Goal: Task Accomplishment & Management: Use online tool/utility

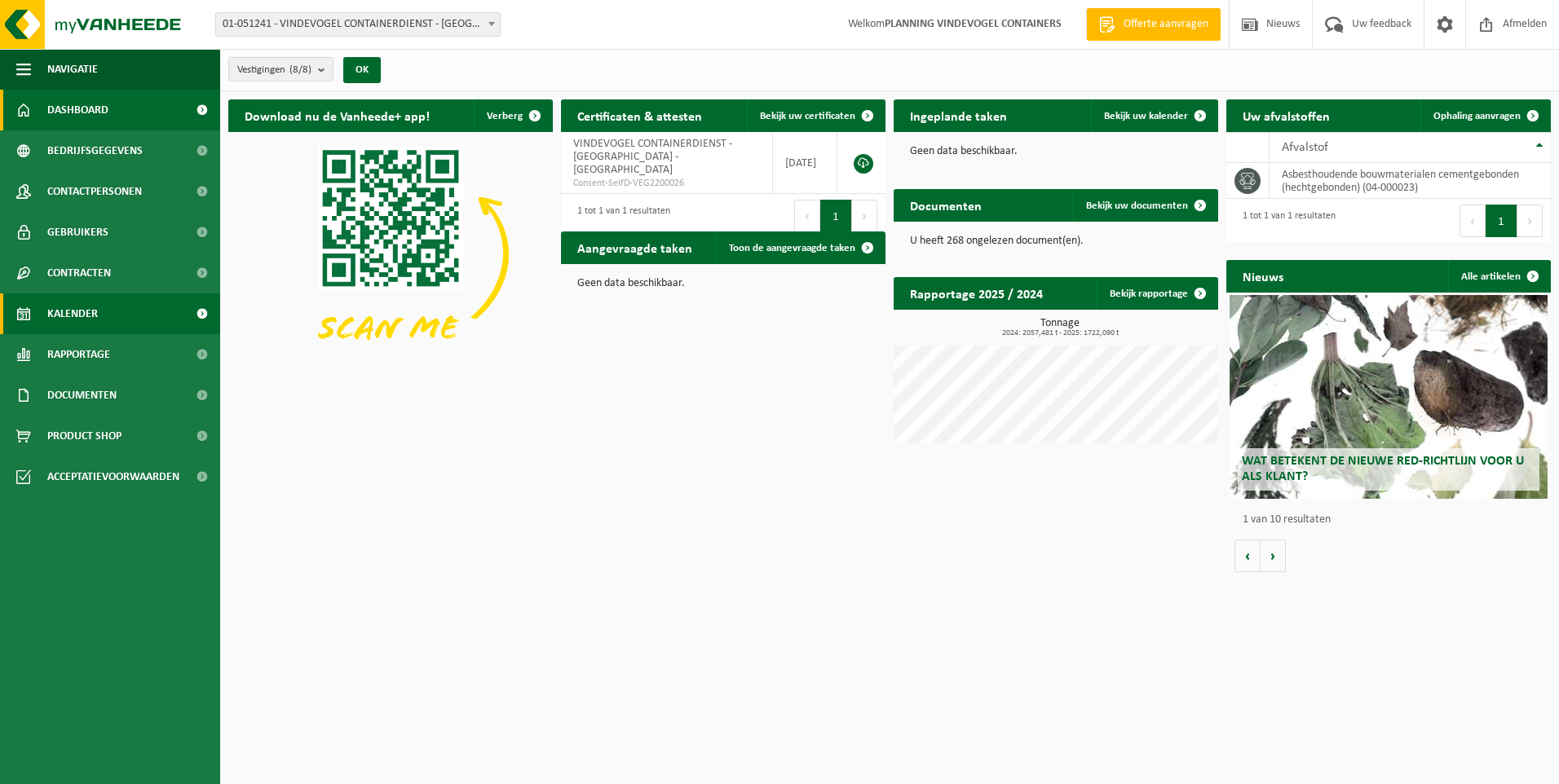
click at [120, 313] on link "Kalender" at bounding box center [110, 313] width 221 height 41
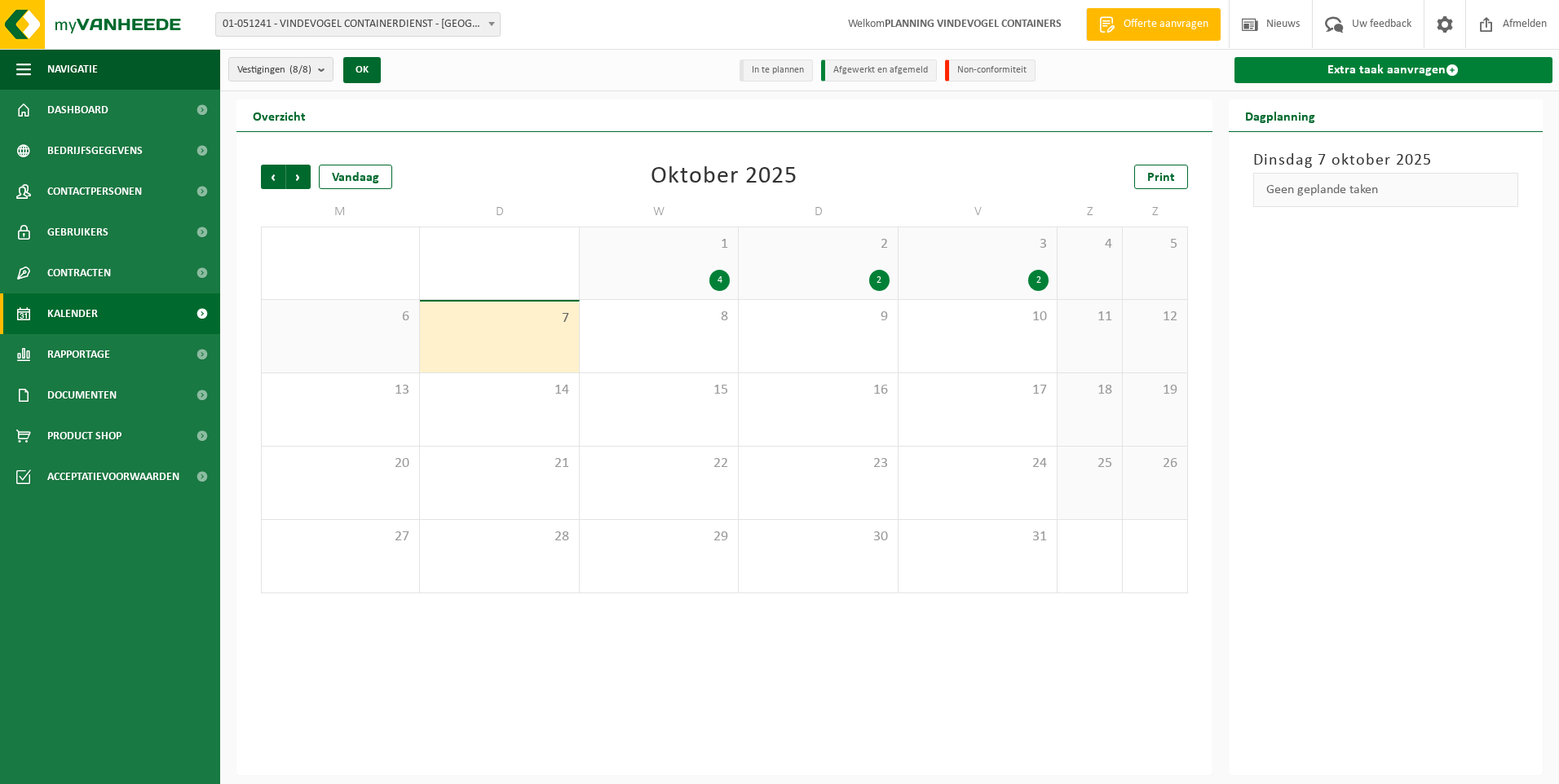
click at [1362, 63] on link "Extra taak aanvragen" at bounding box center [1394, 70] width 319 height 26
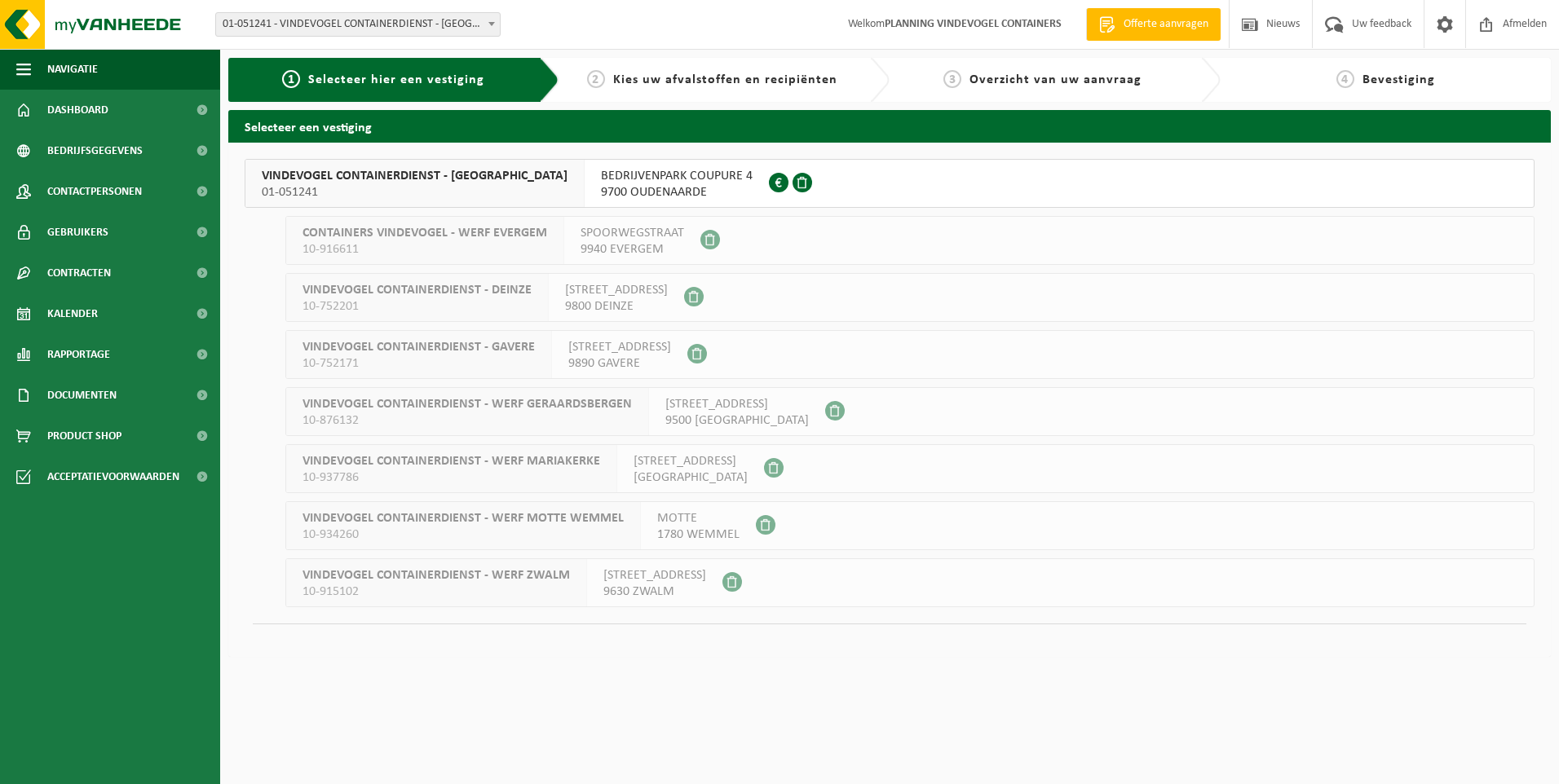
click at [660, 186] on span "9700 OUDENAARDE" at bounding box center [676, 191] width 152 height 16
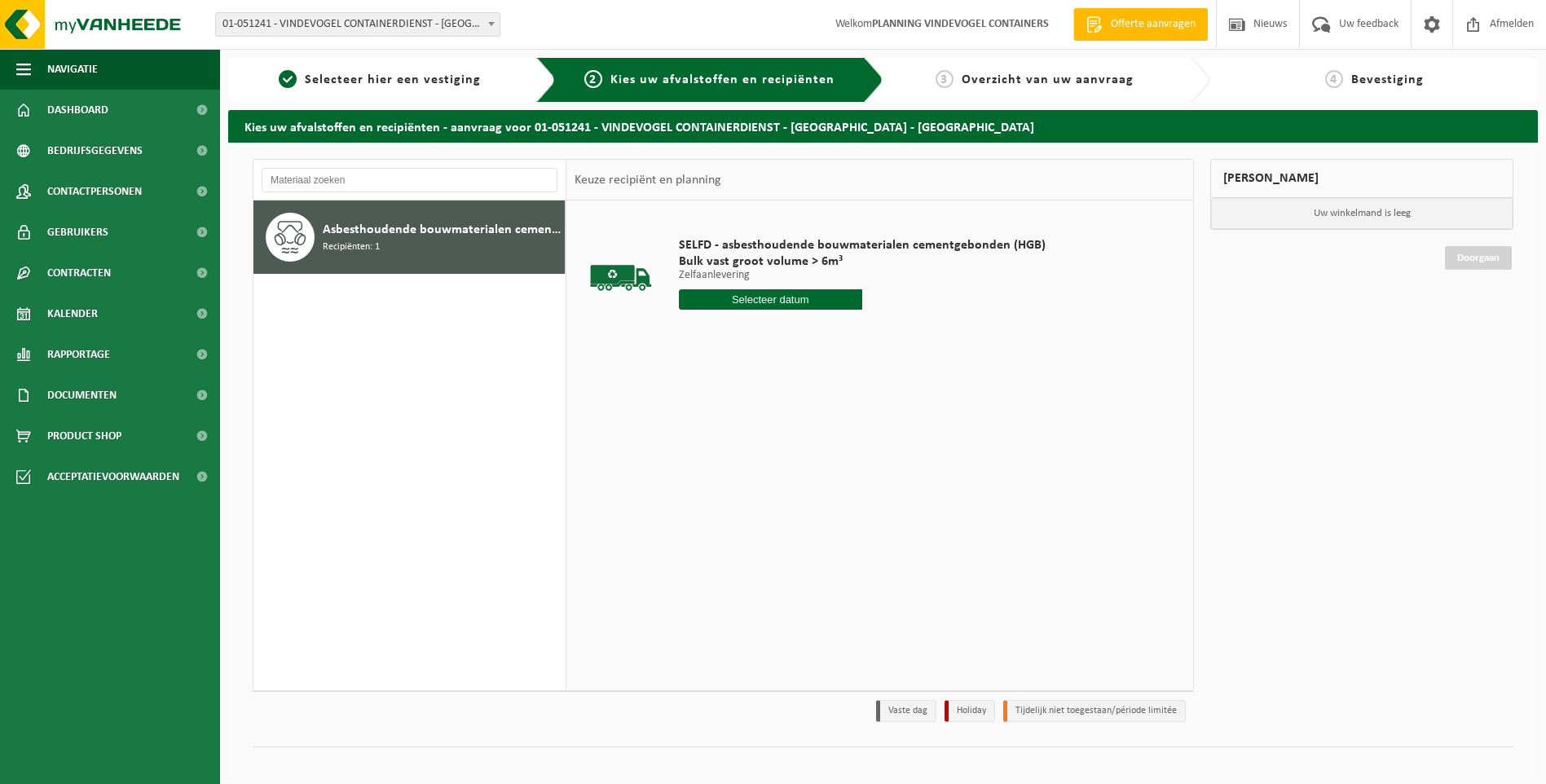
click at [806, 306] on input "text" at bounding box center [771, 299] width 184 height 20
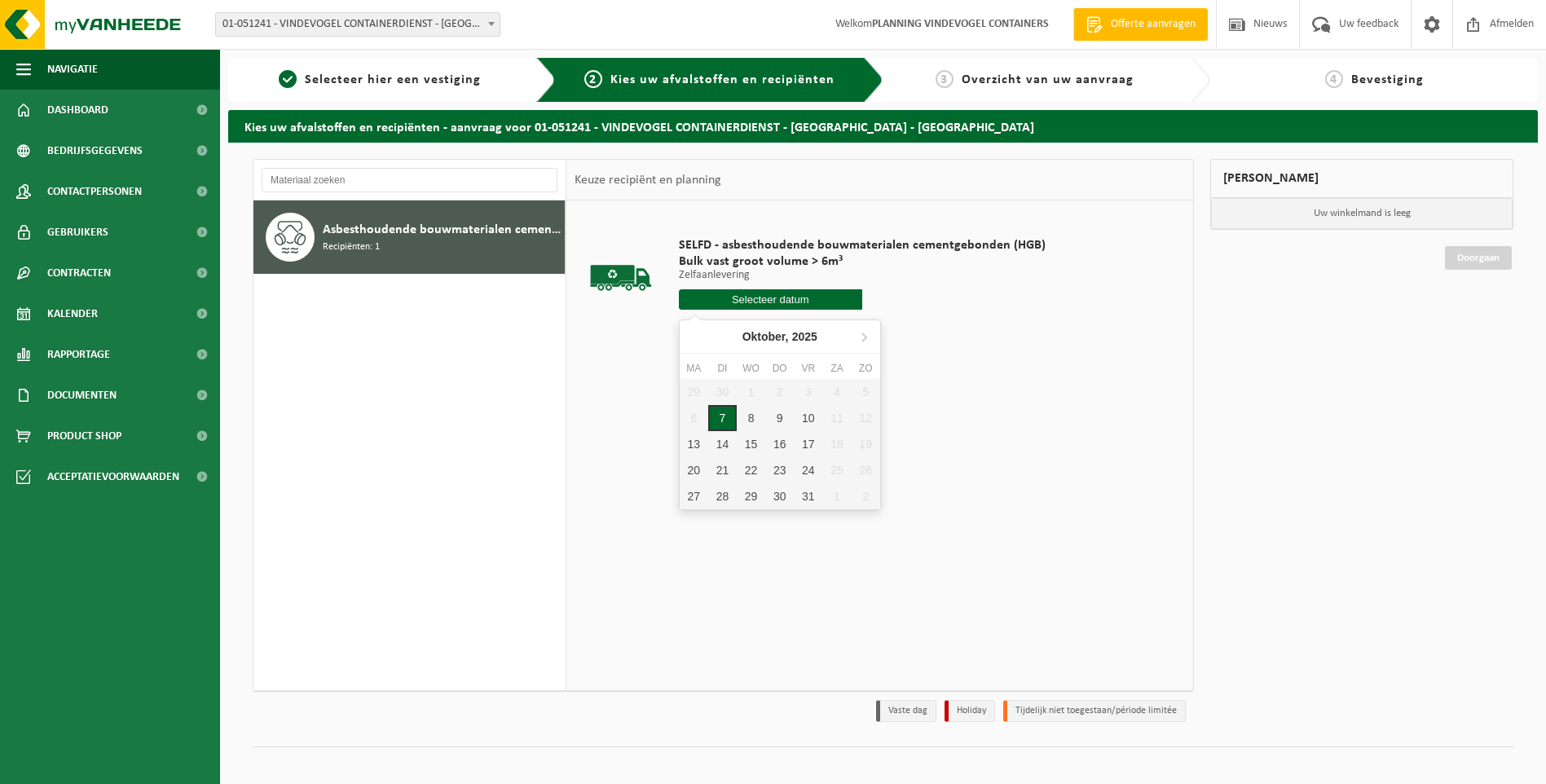
click at [718, 417] on div "7" at bounding box center [722, 418] width 29 height 26
type input "Van 2025-10-07"
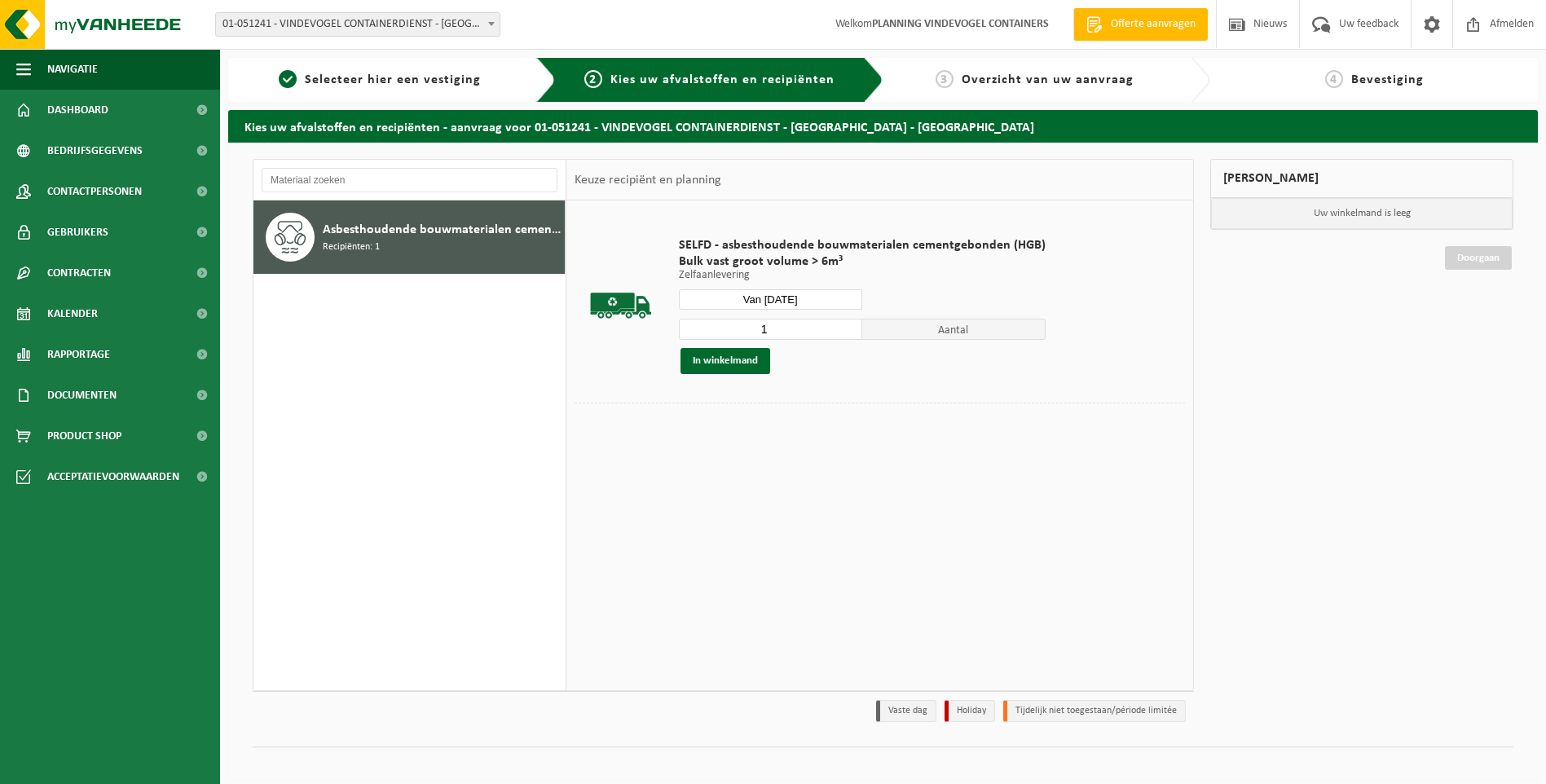
click at [777, 330] on input "1" at bounding box center [771, 330] width 184 height 21
type input "2"
click at [754, 352] on button "In winkelmand" at bounding box center [725, 361] width 90 height 26
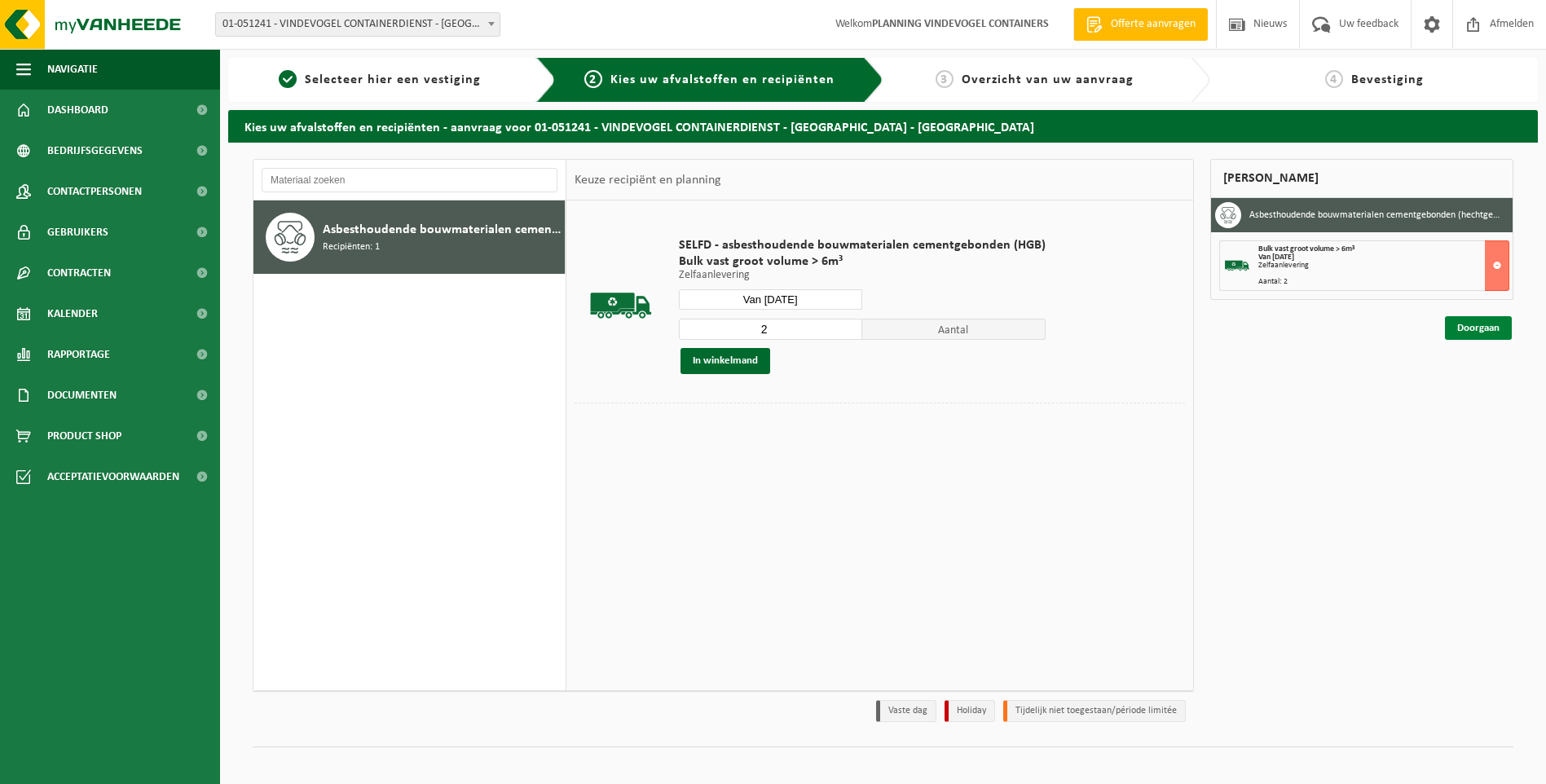
click at [1491, 325] on link "Doorgaan" at bounding box center [1477, 328] width 67 height 23
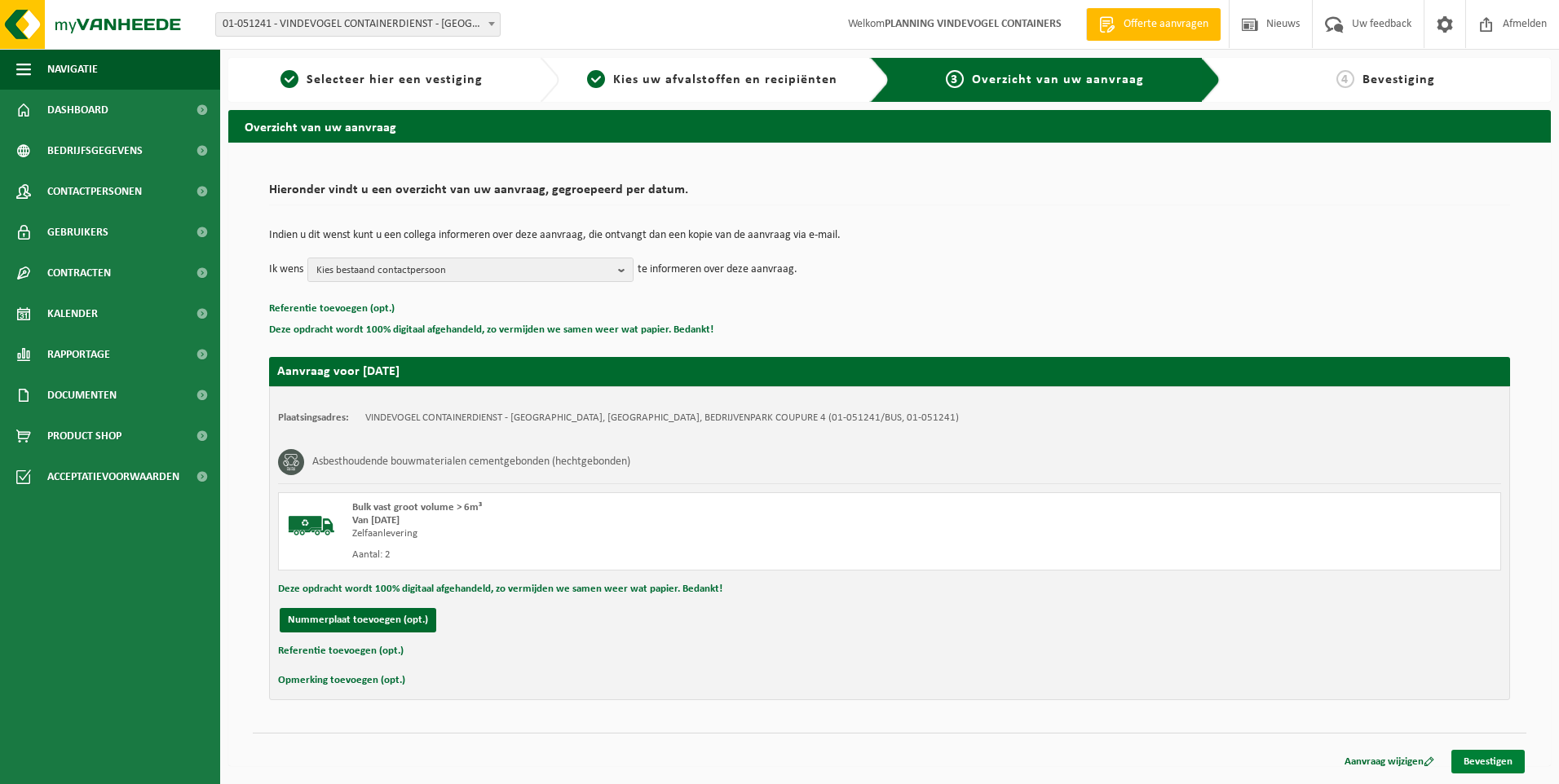
click at [1504, 753] on link "Bevestigen" at bounding box center [1487, 761] width 74 height 23
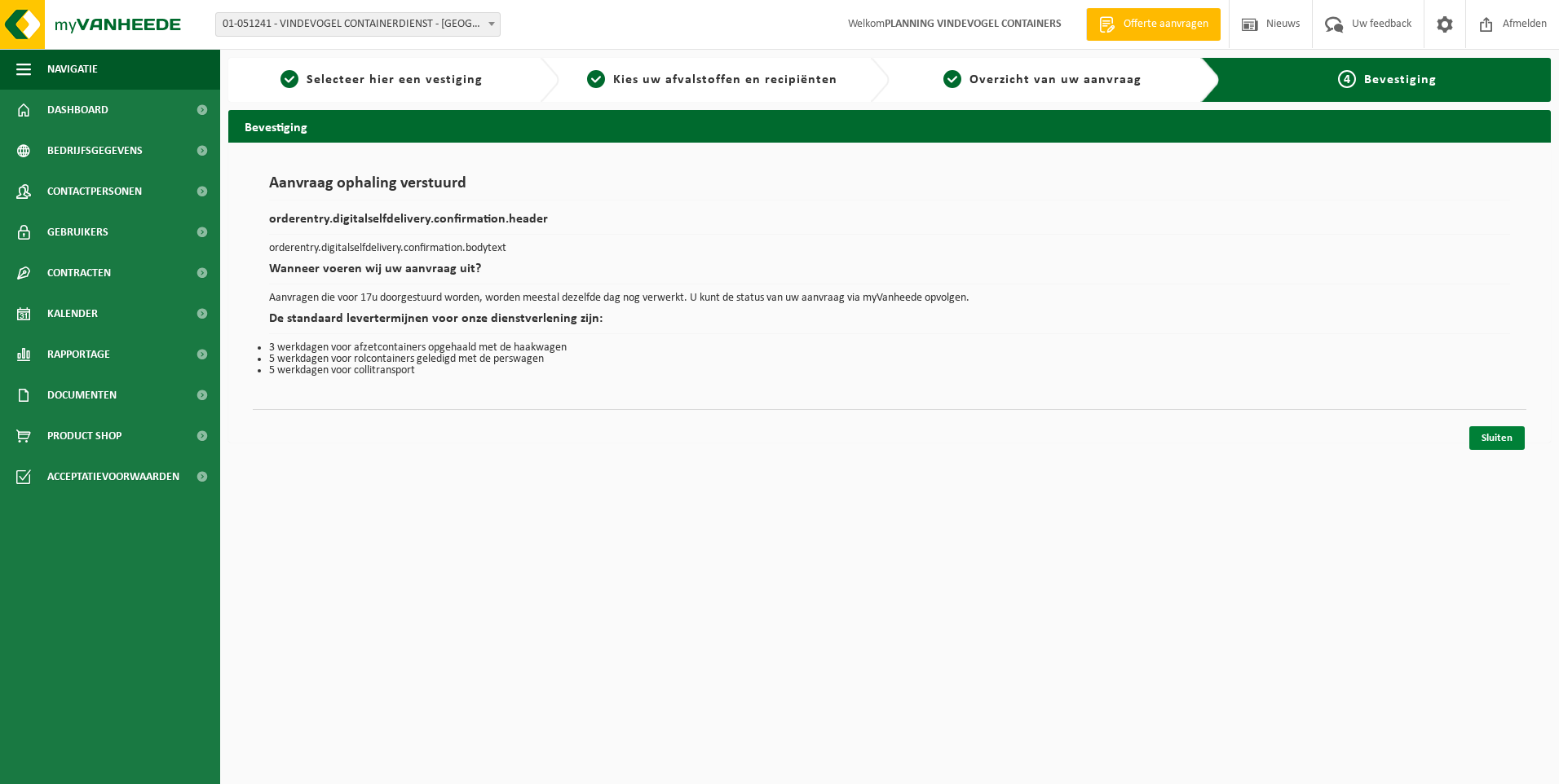
click at [1489, 440] on link "Sluiten" at bounding box center [1496, 438] width 55 height 23
